Goal: Transaction & Acquisition: Purchase product/service

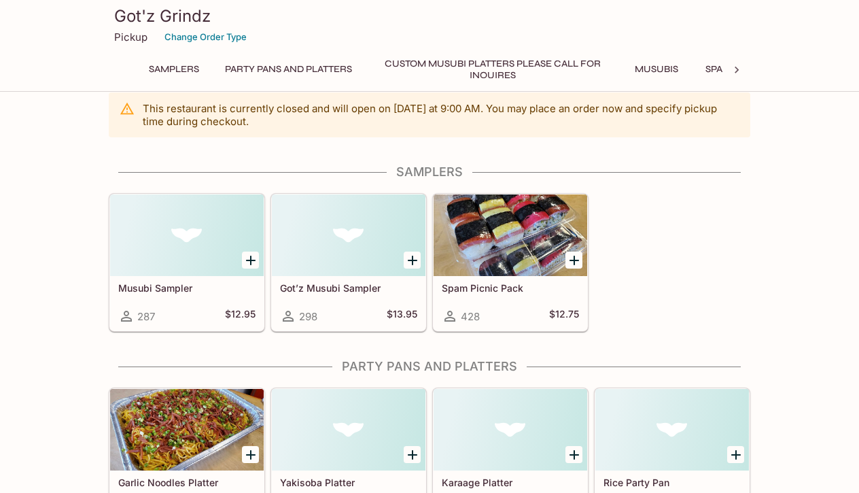
scroll to position [21, 0]
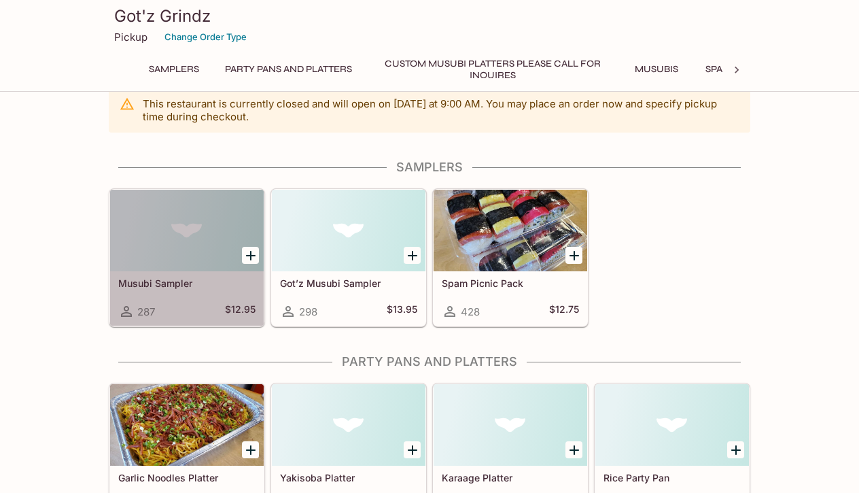
click at [193, 266] on div at bounding box center [187, 231] width 154 height 82
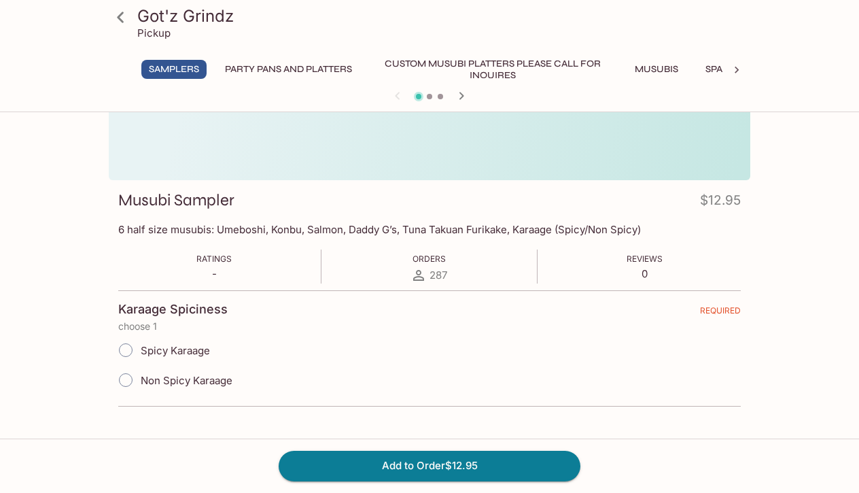
scroll to position [118, 0]
click at [114, 14] on icon at bounding box center [121, 17] width 24 height 24
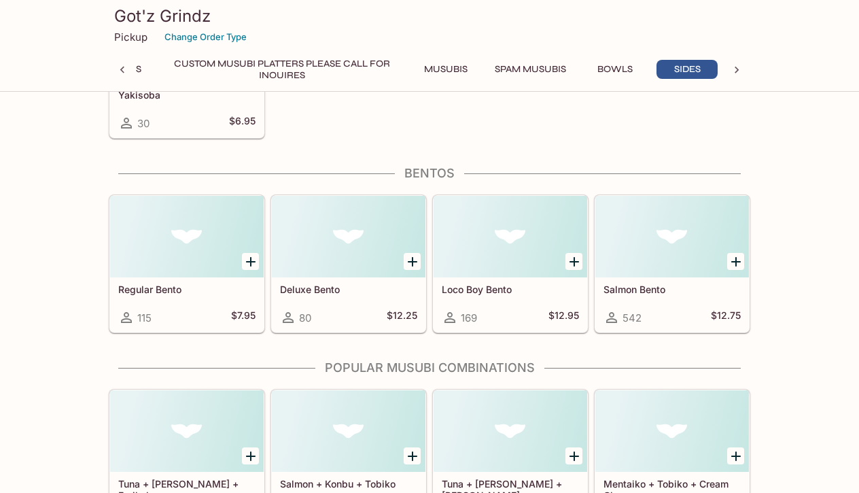
scroll to position [3252, 0]
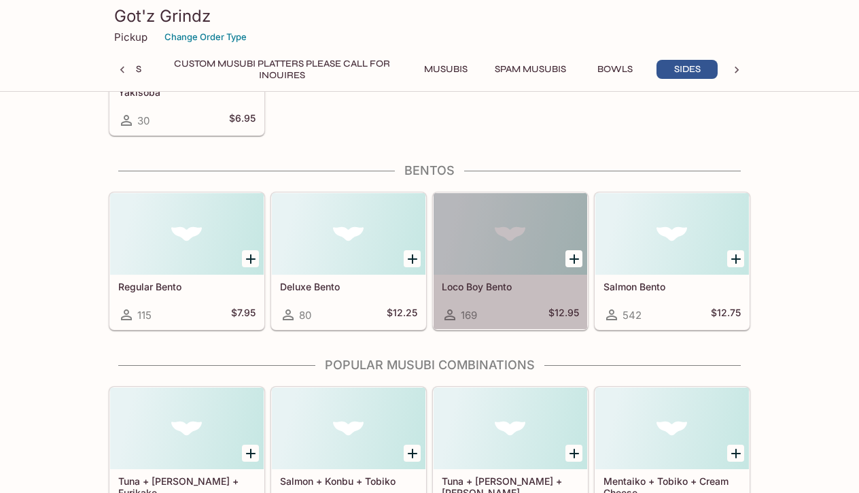
click at [489, 234] on div at bounding box center [511, 234] width 154 height 82
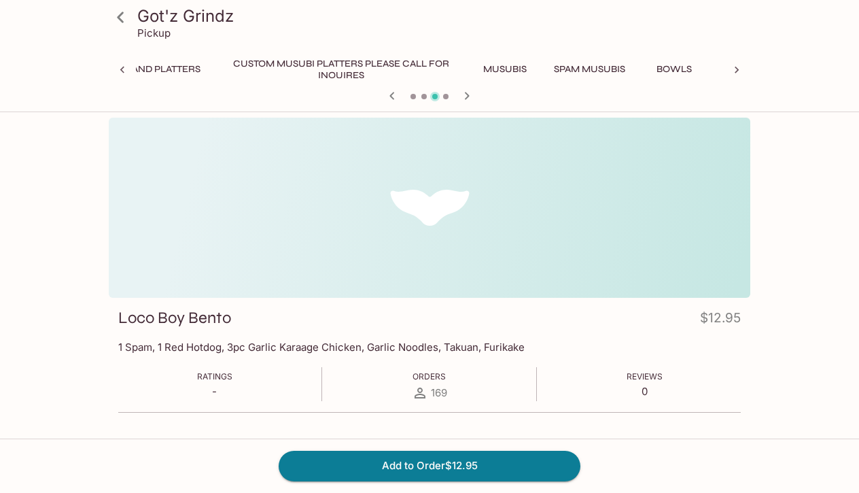
scroll to position [0, 283]
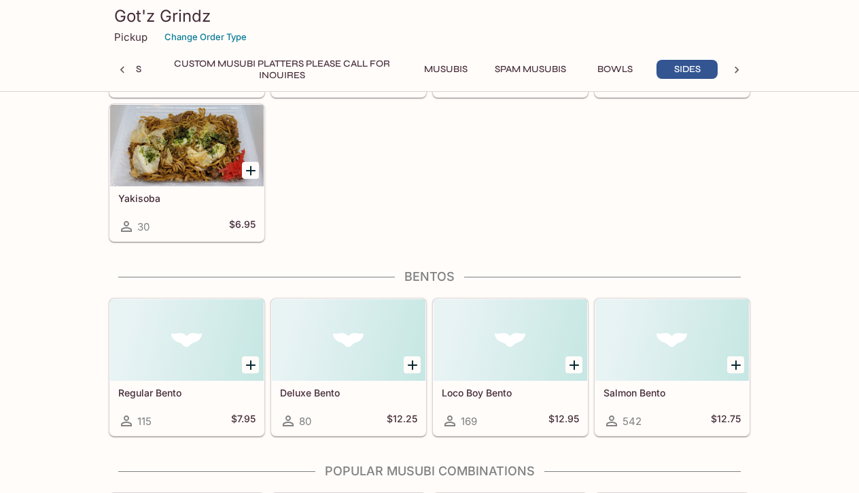
click at [191, 151] on div at bounding box center [187, 146] width 154 height 82
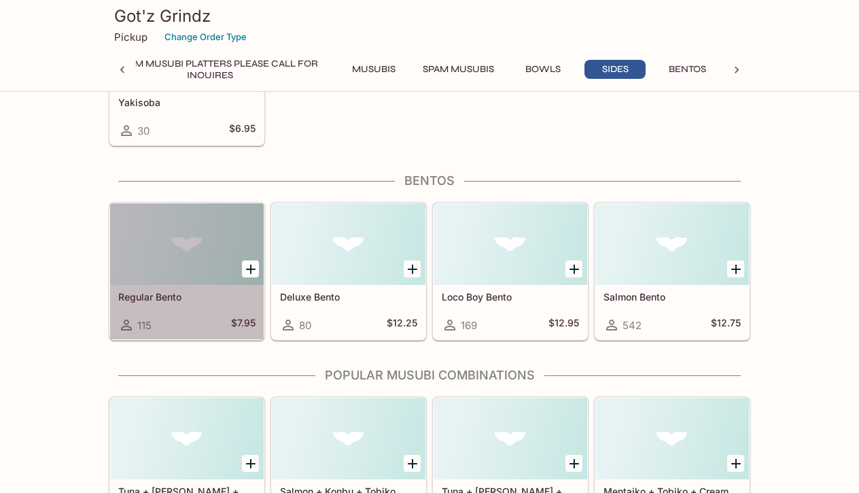
click at [152, 291] on h5 "Regular Bento" at bounding box center [186, 297] width 137 height 12
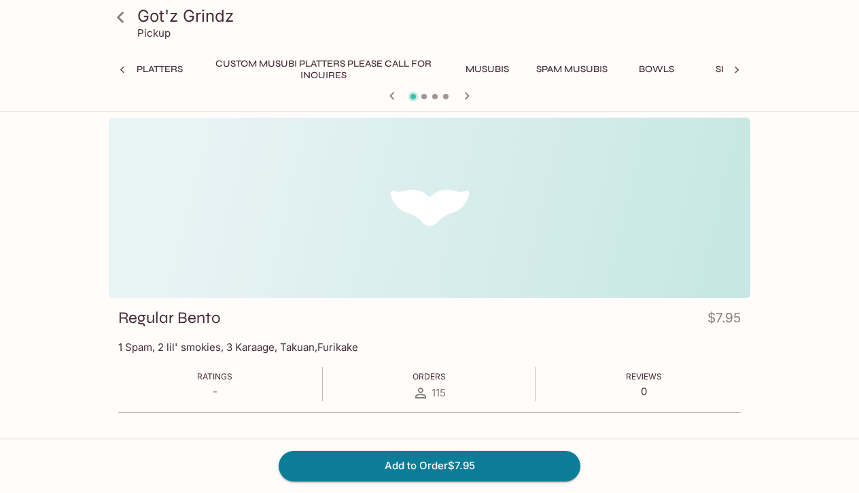
scroll to position [0, 283]
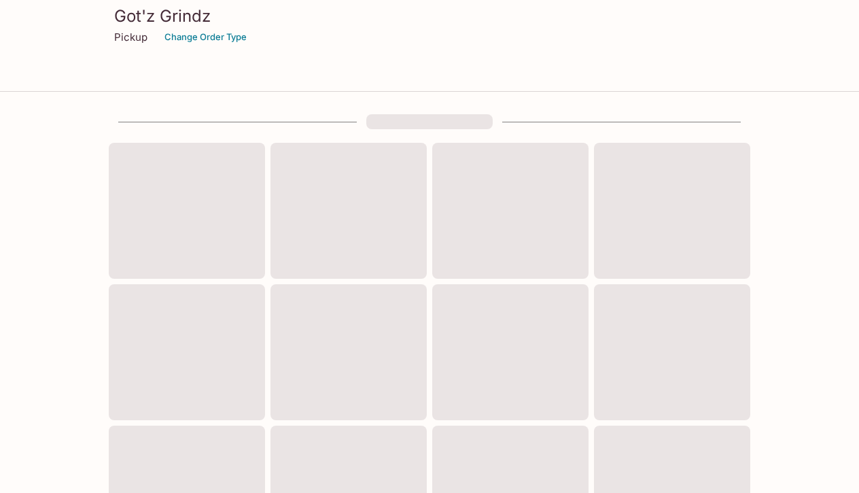
scroll to position [493, 0]
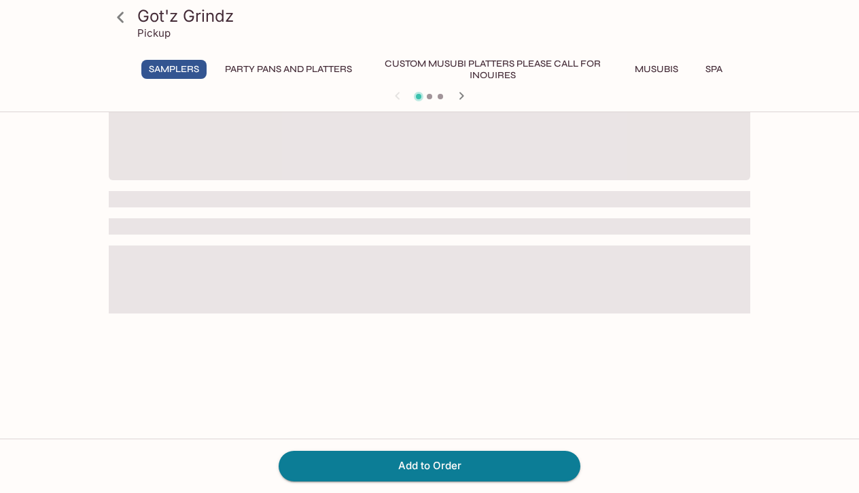
scroll to position [118, 0]
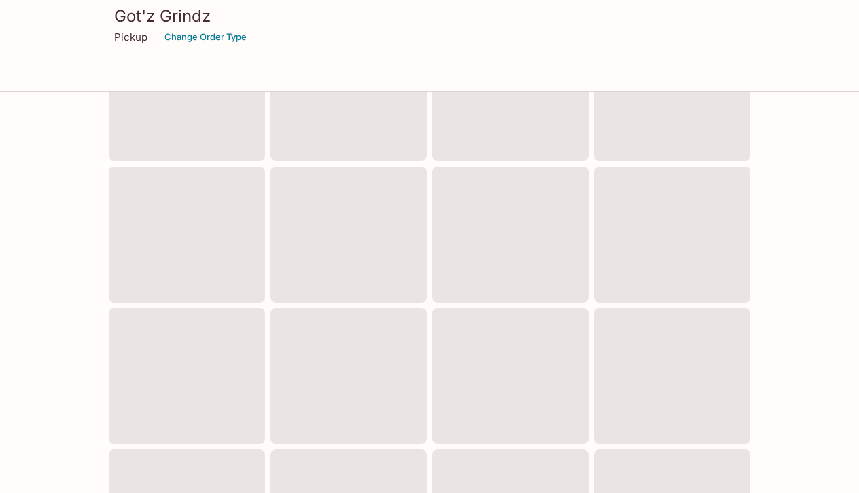
scroll to position [21, 0]
